Goal: Information Seeking & Learning: Understand process/instructions

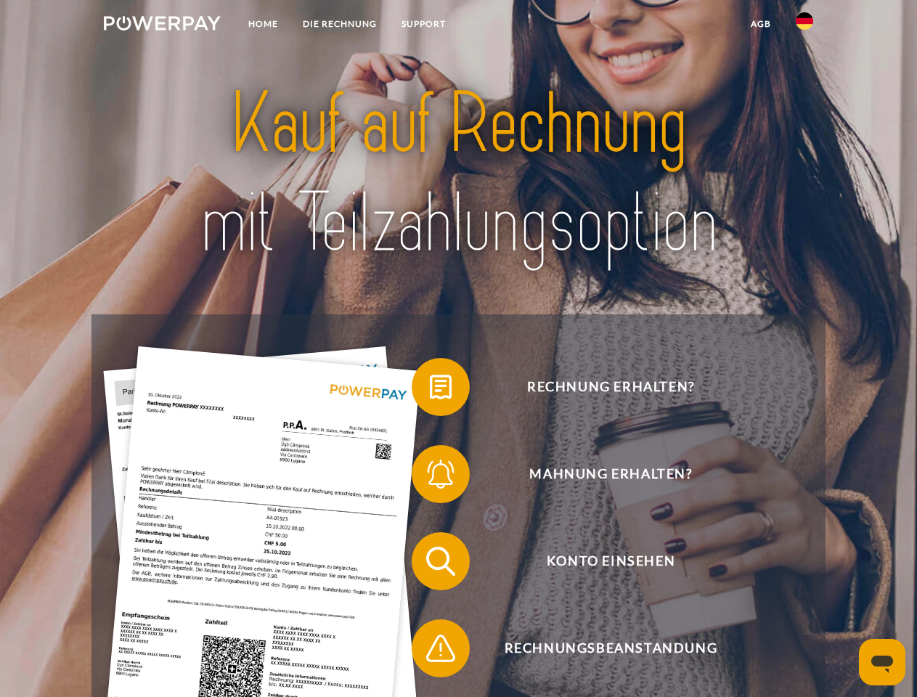
click at [162, 25] on img at bounding box center [162, 23] width 117 height 15
click at [805, 25] on img at bounding box center [804, 20] width 17 height 17
click at [760, 24] on link "agb" at bounding box center [761, 24] width 45 height 26
click at [430, 390] on span at bounding box center [419, 387] width 73 height 73
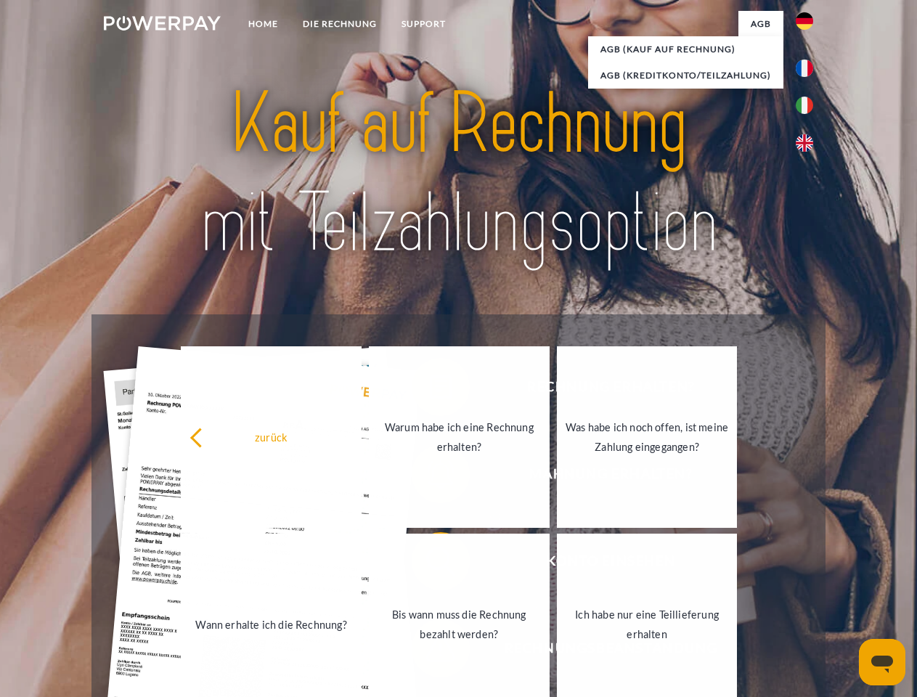
click at [430, 477] on div "zurück Warum habe ich eine Rechnung erhalten? Was habe ich noch offen, ist mein…" at bounding box center [459, 530] width 587 height 375
click at [430, 564] on link "Bis wann muss die Rechnung bezahlt werden?" at bounding box center [457, 625] width 181 height 182
click at [430, 651] on span at bounding box center [419, 648] width 73 height 73
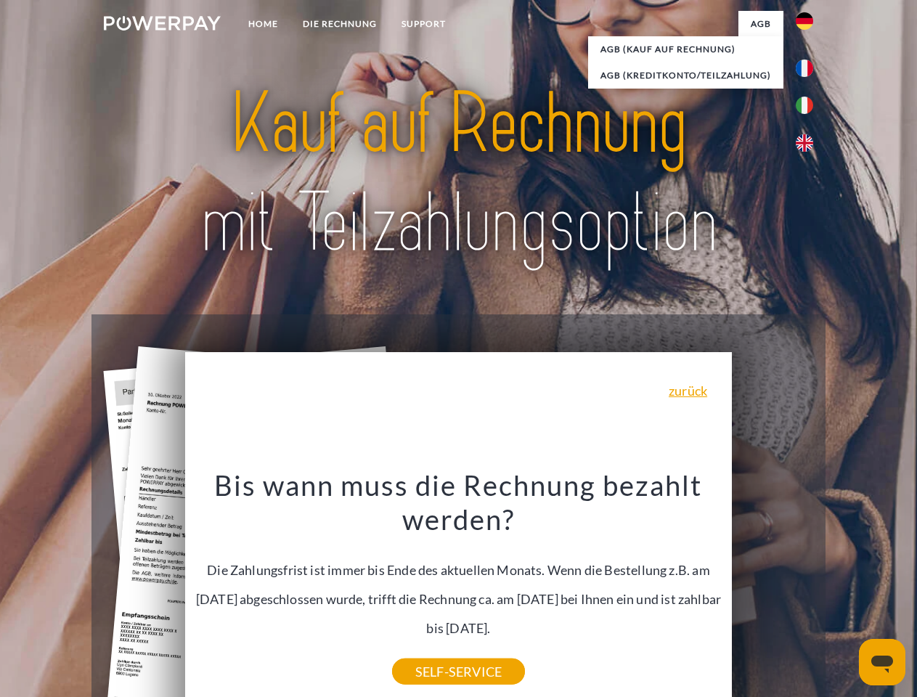
click at [882, 662] on icon "Messaging-Fenster öffnen" at bounding box center [882, 664] width 22 height 17
